Goal: Task Accomplishment & Management: Complete application form

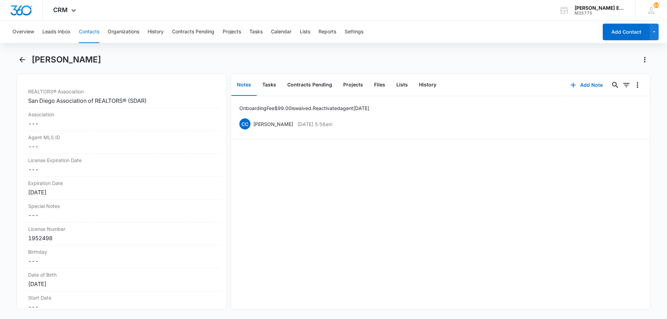
scroll to position [590, 0]
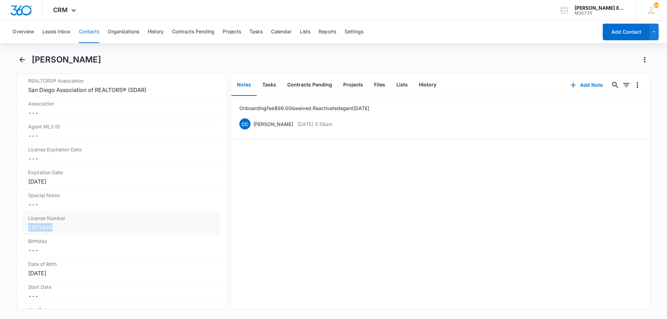
copy div "1952498"
drag, startPoint x: 54, startPoint y: 228, endPoint x: 25, endPoint y: 228, distance: 28.8
click at [25, 228] on div "License Number Cancel Save Changes 1952498" at bounding box center [122, 223] width 198 height 23
click at [154, 255] on button "Cancel" at bounding box center [159, 253] width 24 height 13
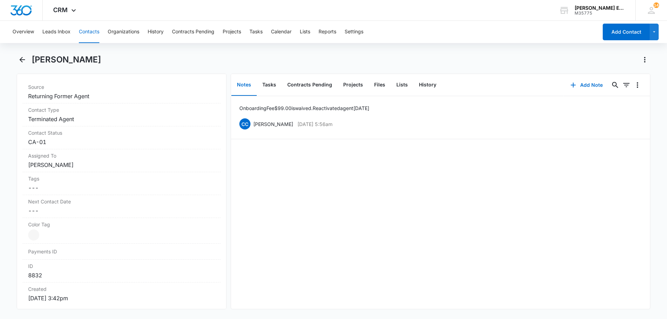
scroll to position [278, 0]
click at [96, 117] on dd "Cancel Save Changes Terminated Agent" at bounding box center [121, 116] width 187 height 8
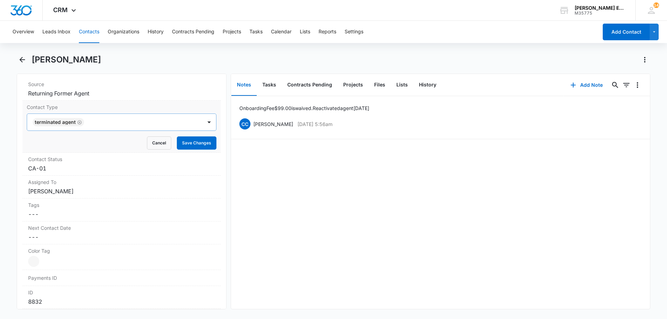
click at [78, 123] on icon "Remove Terminated Agent" at bounding box center [79, 122] width 5 height 5
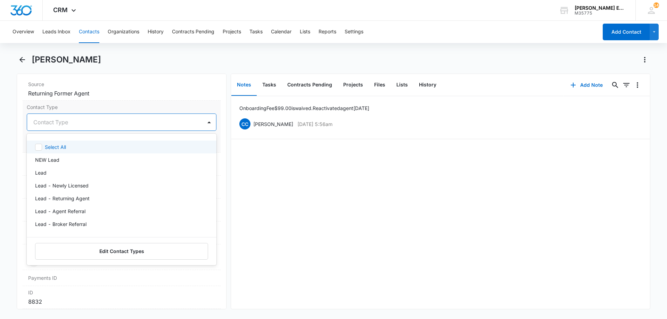
click at [86, 123] on div at bounding box center [113, 122] width 160 height 10
type input "all"
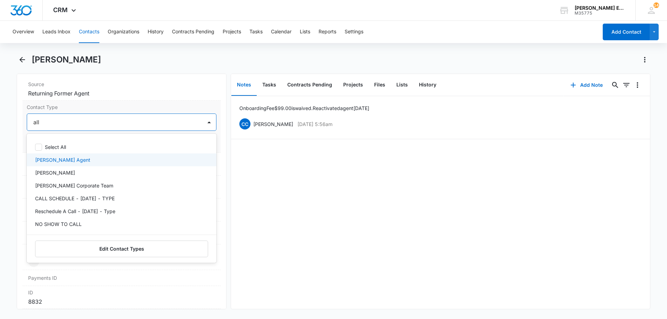
click at [73, 160] on p "[PERSON_NAME] Agent" at bounding box center [62, 159] width 55 height 7
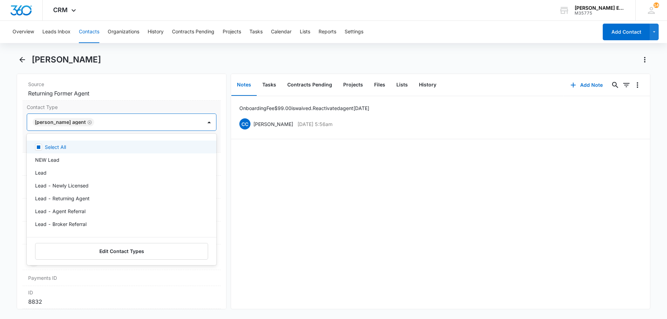
click at [132, 122] on div at bounding box center [144, 122] width 97 height 10
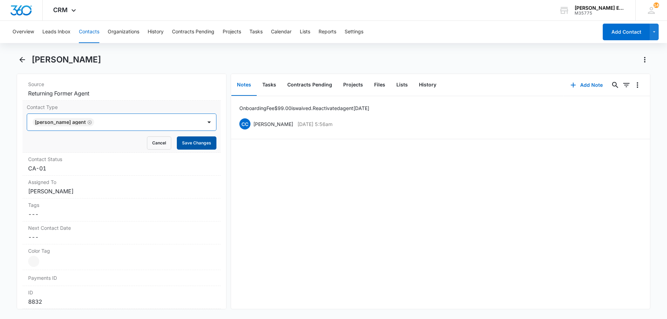
click at [193, 144] on button "Save Changes" at bounding box center [197, 143] width 40 height 13
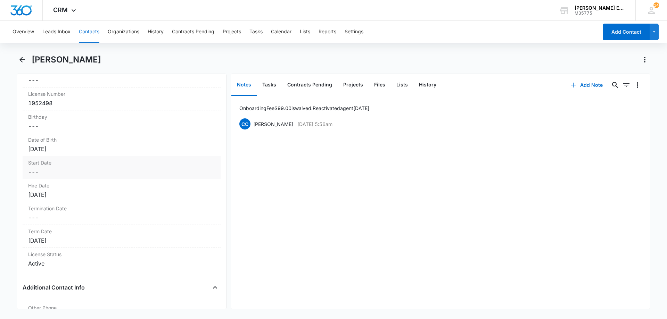
scroll to position [735, 0]
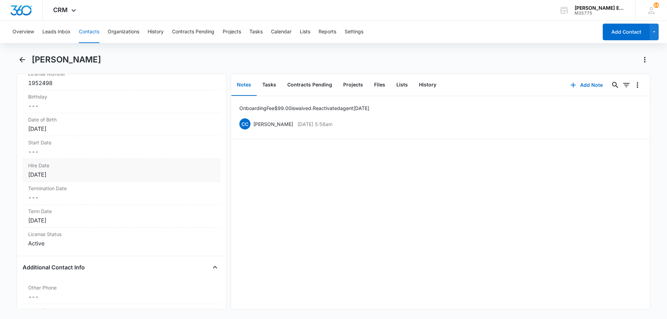
click at [83, 175] on div "[DATE]" at bounding box center [121, 175] width 187 height 8
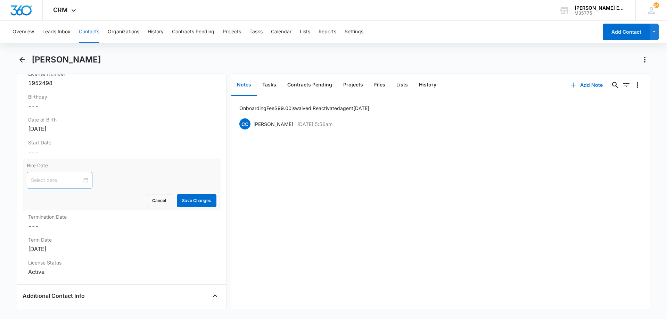
click at [72, 182] on input at bounding box center [56, 180] width 51 height 8
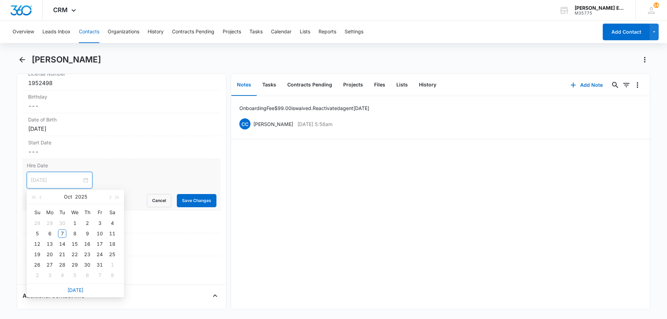
type input "[DATE]"
drag, startPoint x: 72, startPoint y: 294, endPoint x: 87, endPoint y: 291, distance: 15.7
click at [72, 294] on div "[DATE]" at bounding box center [75, 290] width 97 height 14
type input "[DATE]"
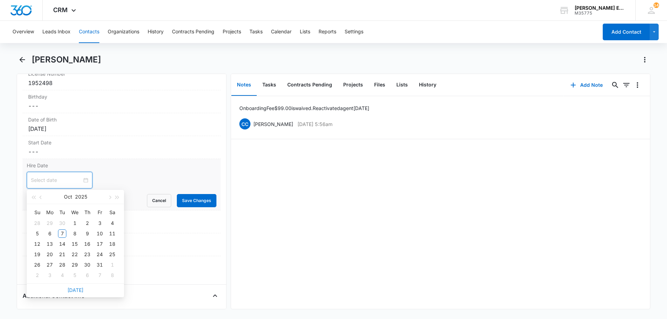
click at [74, 291] on link "[DATE]" at bounding box center [75, 290] width 16 height 6
type input "[DATE]"
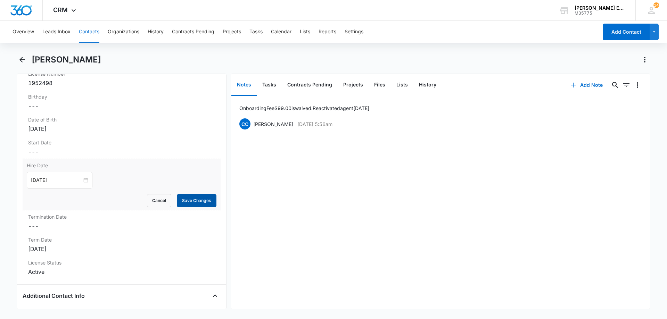
click at [192, 198] on button "Save Changes" at bounding box center [197, 200] width 40 height 13
click at [92, 249] on div "[DATE]" at bounding box center [121, 249] width 187 height 8
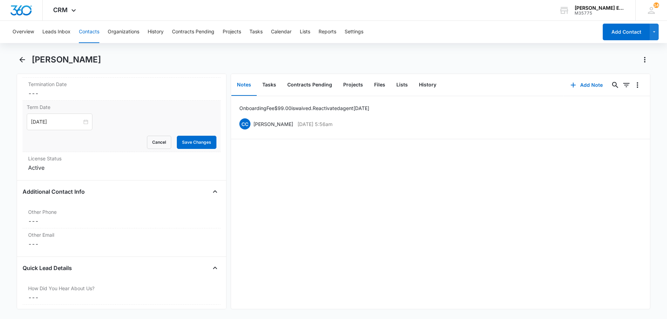
scroll to position [834, 0]
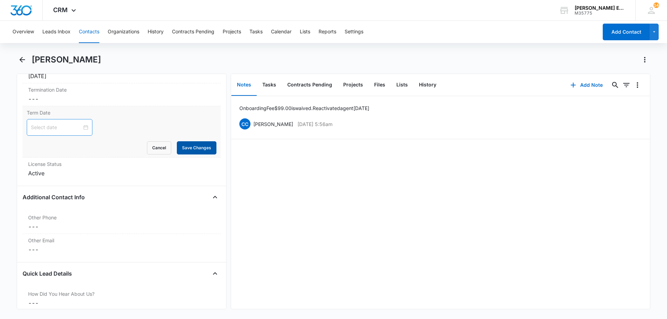
click at [183, 144] on button "Save Changes" at bounding box center [197, 147] width 40 height 13
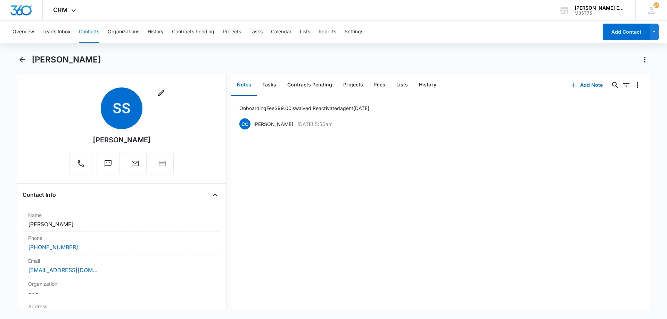
scroll to position [0, 0]
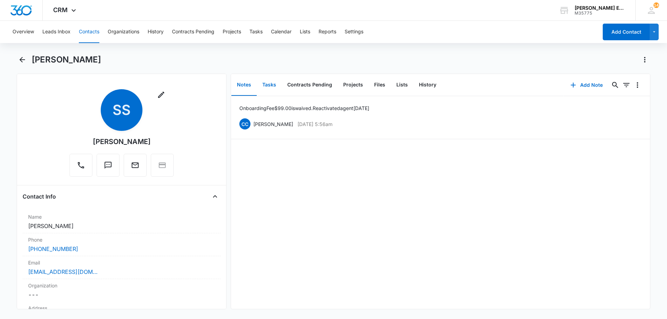
click at [270, 83] on button "Tasks" at bounding box center [269, 85] width 25 height 22
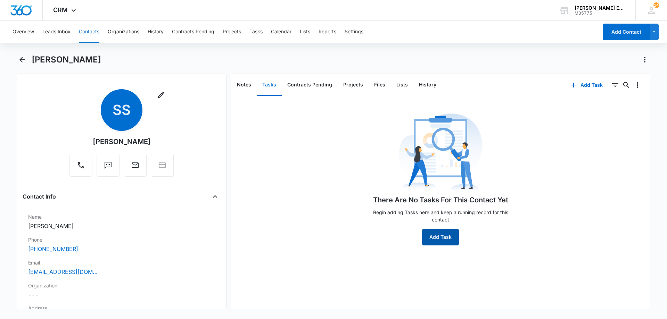
click at [435, 229] on button "Add Task" at bounding box center [440, 237] width 37 height 17
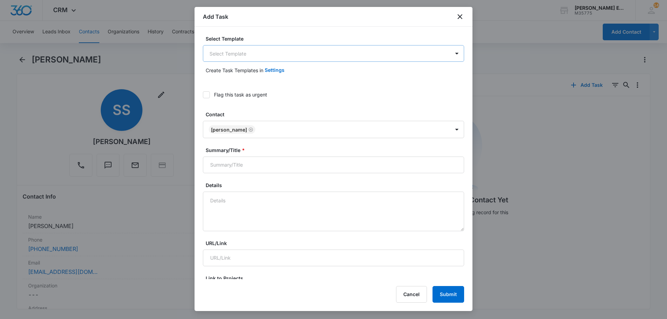
click at [279, 56] on body "CRM Apps Reputation Websites Forms CRM Email Social Shop Payments POS Content A…" at bounding box center [333, 159] width 667 height 319
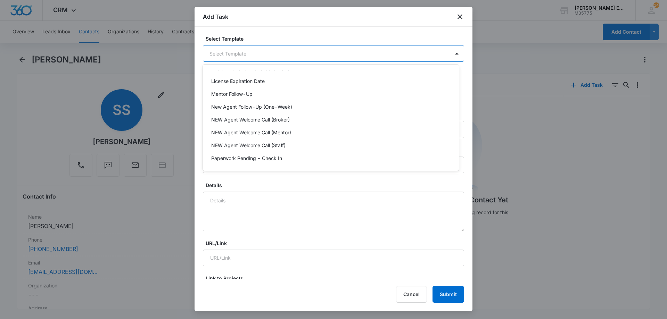
scroll to position [139, 0]
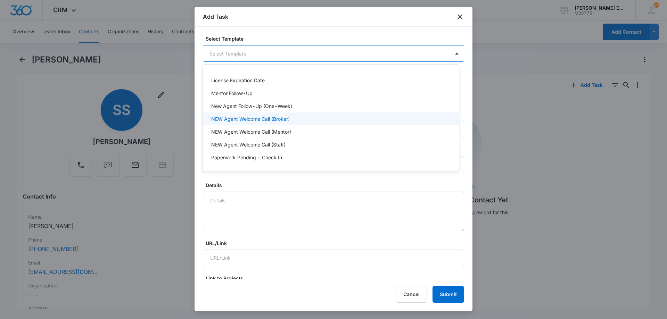
click at [229, 117] on p "NEW Agent Welcome Call (Broker)" at bounding box center [250, 118] width 78 height 7
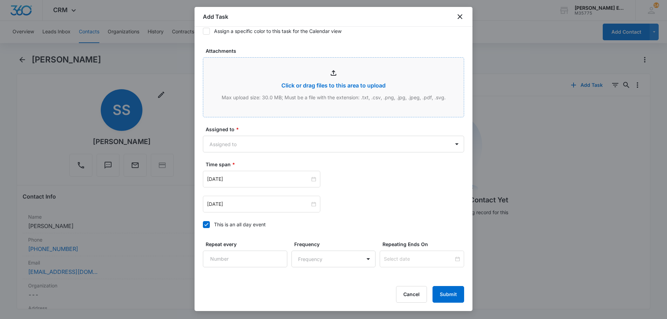
scroll to position [347, 0]
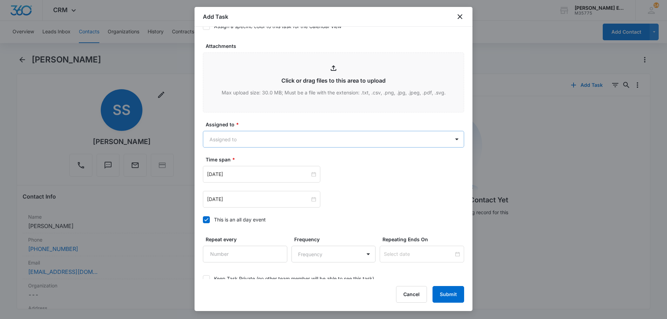
click at [288, 140] on body "CRM Apps Reputation Websites Forms CRM Email Social Shop Payments POS Content A…" at bounding box center [333, 159] width 667 height 319
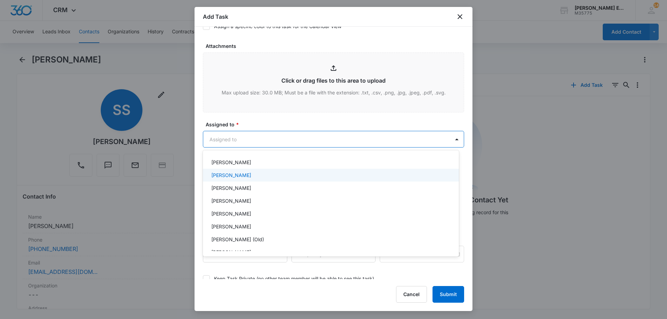
scroll to position [139, 0]
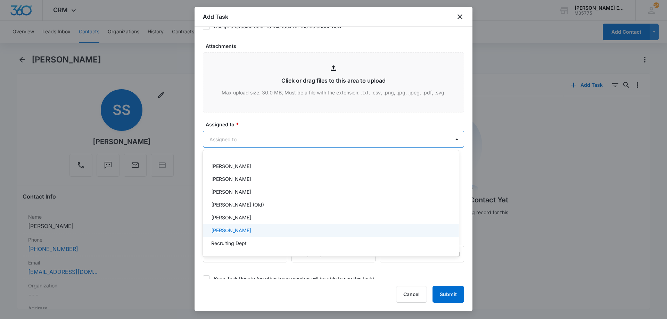
click at [237, 230] on p "[PERSON_NAME]" at bounding box center [231, 230] width 40 height 7
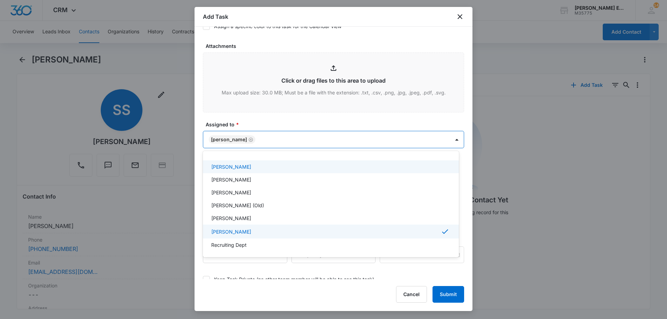
click at [314, 137] on div at bounding box center [333, 159] width 667 height 319
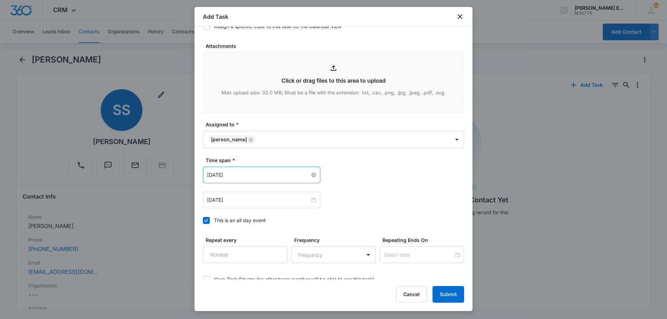
click at [273, 176] on input "[DATE]" at bounding box center [258, 175] width 103 height 8
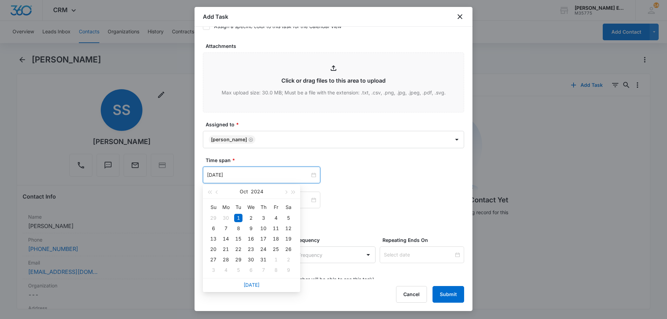
click at [252, 289] on div "[DATE]" at bounding box center [251, 285] width 97 height 14
click at [255, 286] on link "[DATE]" at bounding box center [251, 285] width 16 height 6
type input "[DATE]"
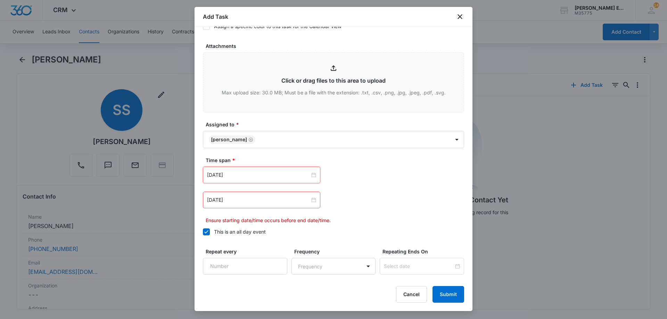
click at [274, 204] on div "[DATE]" at bounding box center [261, 200] width 117 height 17
click at [275, 202] on input "[DATE]" at bounding box center [258, 200] width 103 height 8
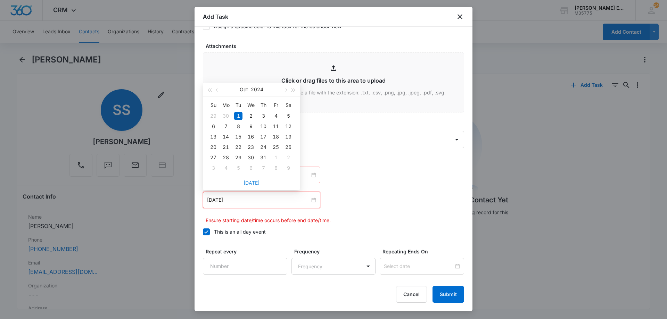
click at [252, 184] on link "[DATE]" at bounding box center [251, 183] width 16 height 6
type input "[DATE]"
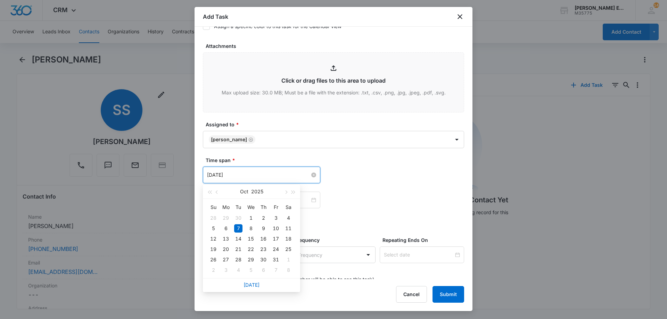
click at [272, 176] on input "[DATE]" at bounding box center [258, 175] width 103 height 8
type input "[DATE]"
click at [251, 230] on div "8" at bounding box center [251, 228] width 8 height 8
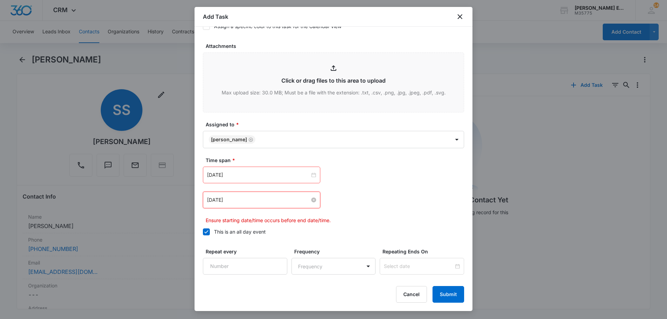
click at [278, 196] on input "[DATE]" at bounding box center [258, 200] width 103 height 8
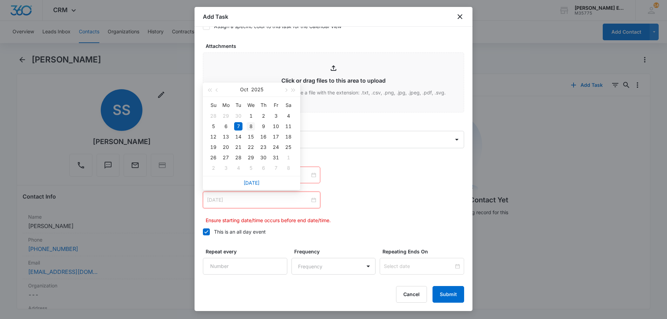
type input "[DATE]"
click at [251, 126] on div "8" at bounding box center [251, 126] width 8 height 8
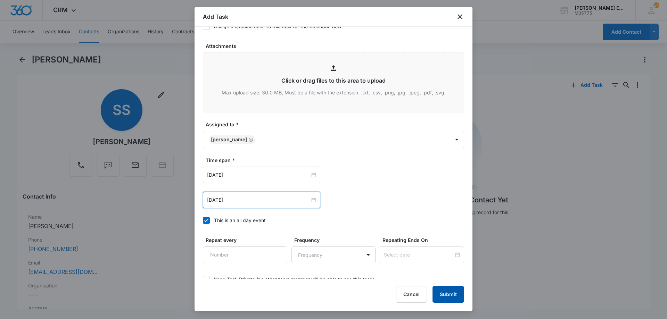
click at [443, 299] on button "Submit" at bounding box center [448, 294] width 32 height 17
